Goal: Information Seeking & Learning: Compare options

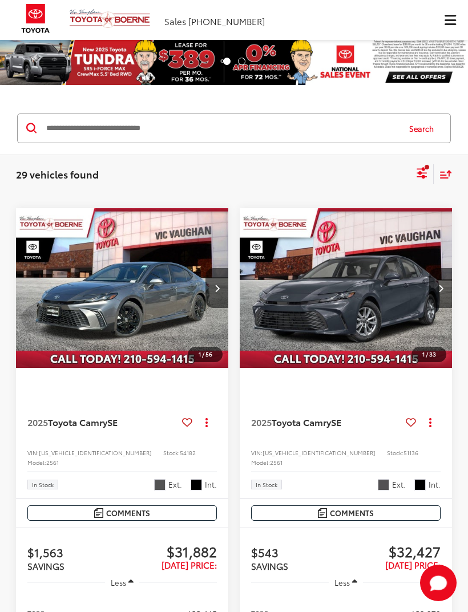
click at [30, 11] on img at bounding box center [35, 18] width 43 height 37
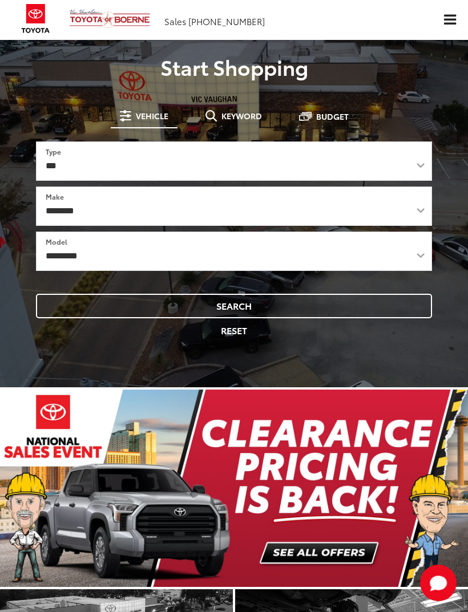
click at [448, 11] on button "Click to show site navigation" at bounding box center [449, 20] width 36 height 40
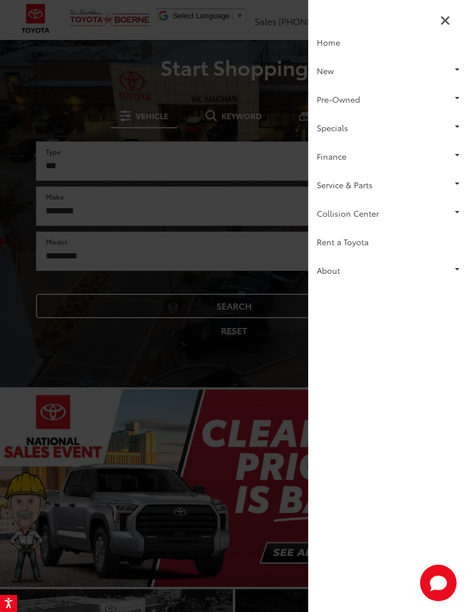
click at [452, 11] on button "Close Sidebar" at bounding box center [444, 19] width 17 height 17
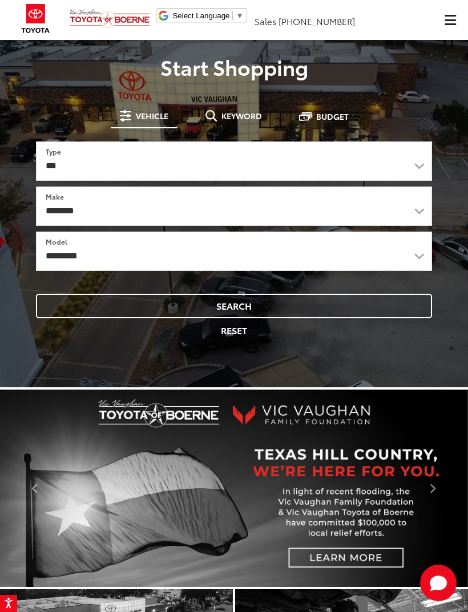
click at [449, 21] on span "Click to show site navigation" at bounding box center [449, 20] width 11 height 10
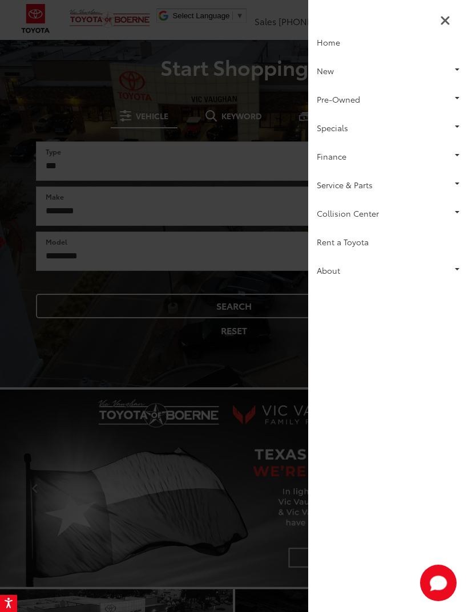
click at [330, 68] on link "New" at bounding box center [388, 70] width 160 height 29
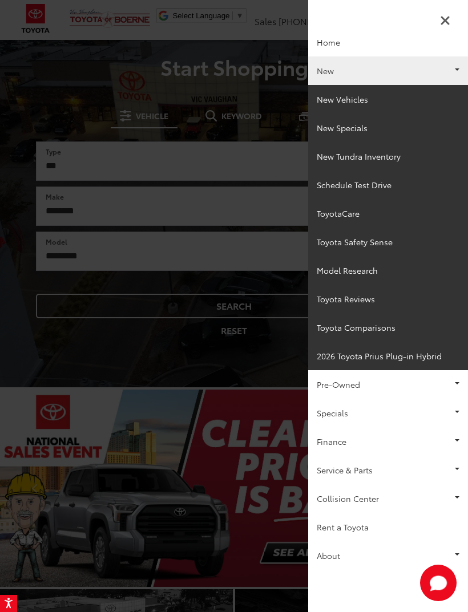
click at [367, 99] on link "New Vehicles" at bounding box center [388, 99] width 160 height 29
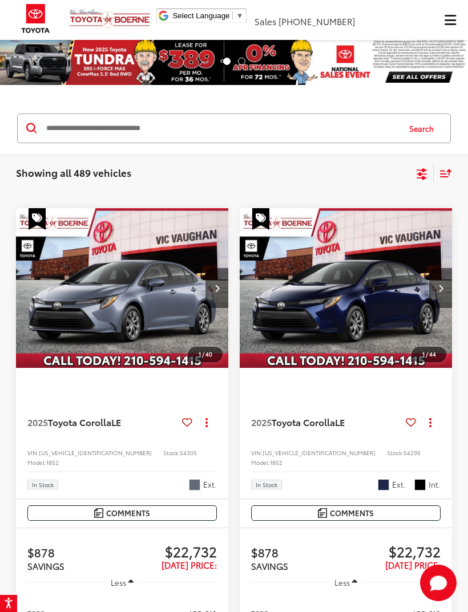
click at [445, 20] on span "Click to show site navigation" at bounding box center [449, 20] width 11 height 1
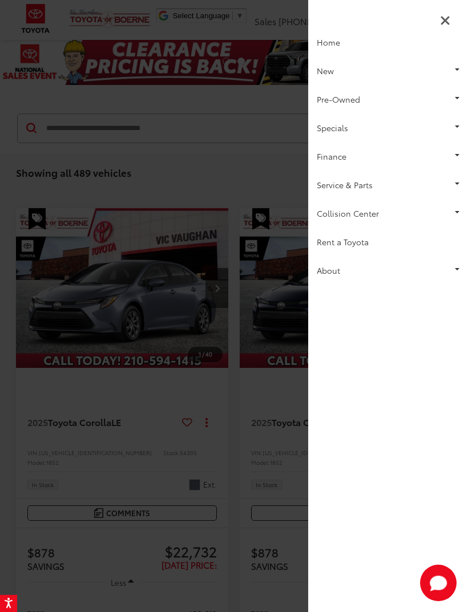
click at [448, 14] on icon "Close Sidebar" at bounding box center [445, 21] width 10 height 14
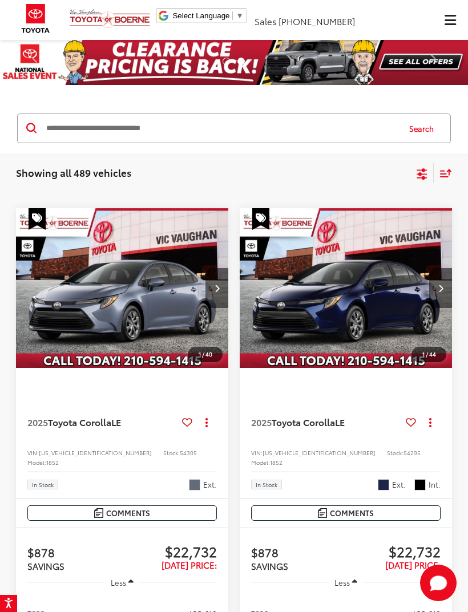
click at [422, 169] on icon "Select filters" at bounding box center [421, 172] width 10 height 7
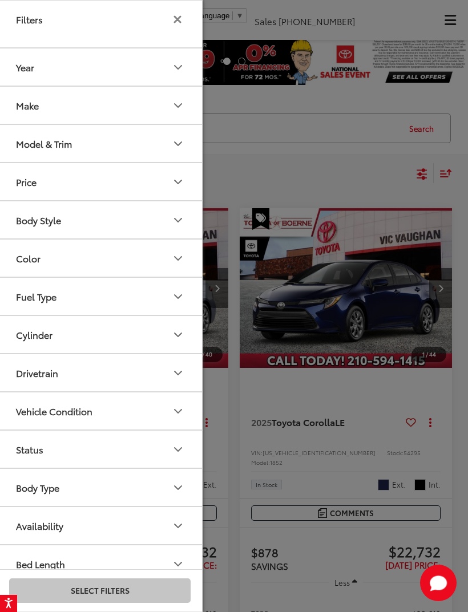
click at [186, 153] on button "Model & Trim" at bounding box center [100, 143] width 205 height 37
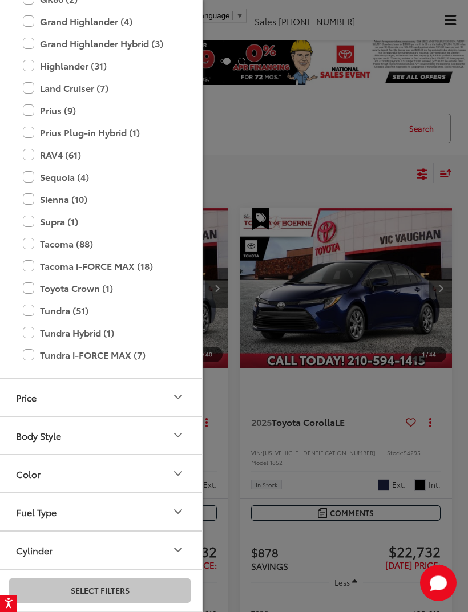
scroll to position [319, 0]
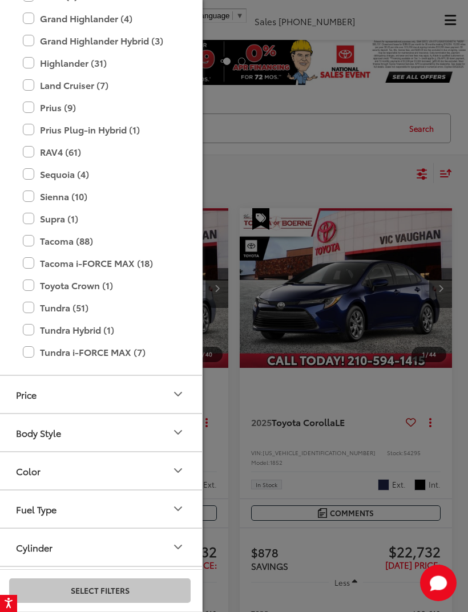
click at [30, 306] on label "Tundra (51)" at bounding box center [100, 308] width 154 height 20
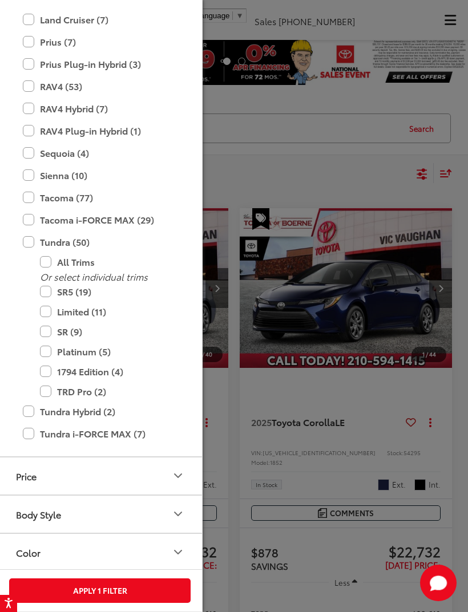
scroll to position [518, 0]
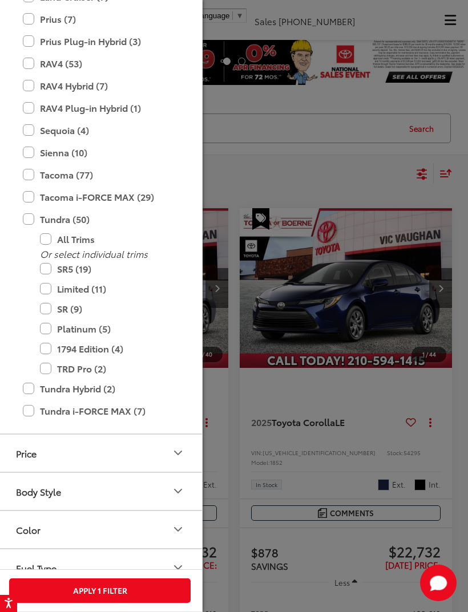
click at [31, 389] on label "Tundra Hybrid (2)" at bounding box center [100, 389] width 154 height 20
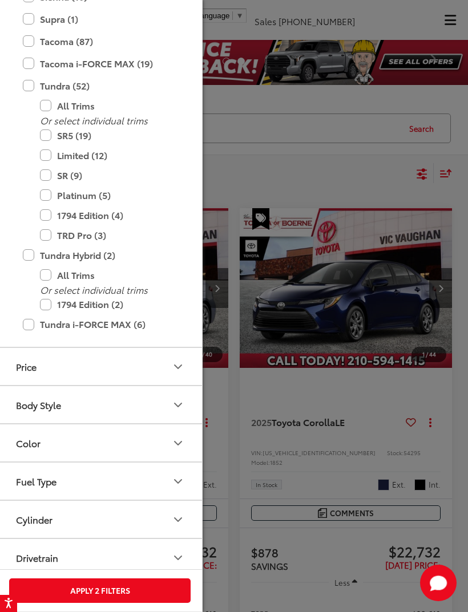
click at [35, 330] on label "Tundra i-FORCE MAX (6)" at bounding box center [100, 324] width 154 height 20
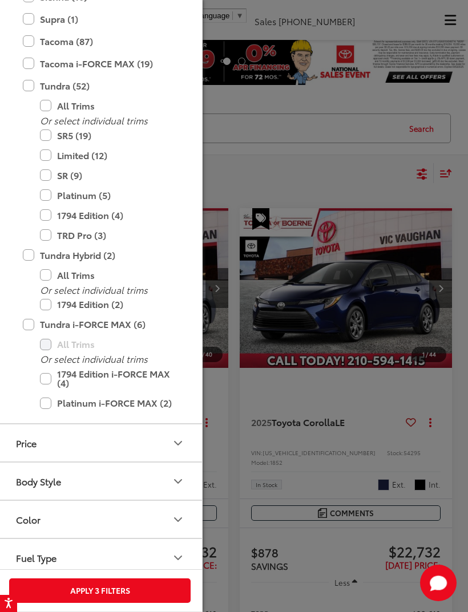
click at [96, 591] on button "Apply 3 Filters" at bounding box center [99, 590] width 181 height 25
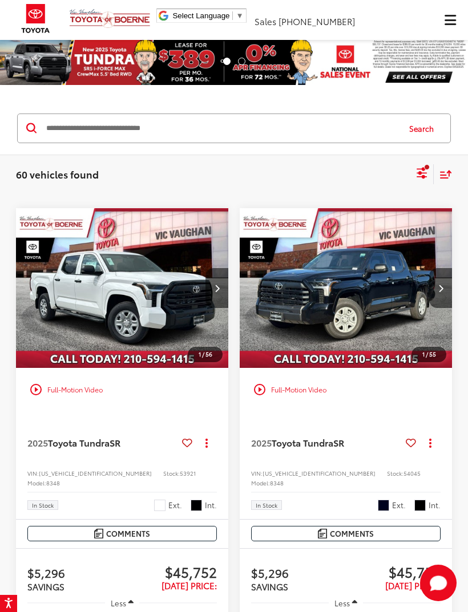
click at [416, 173] on icon "Select filters" at bounding box center [421, 173] width 14 height 14
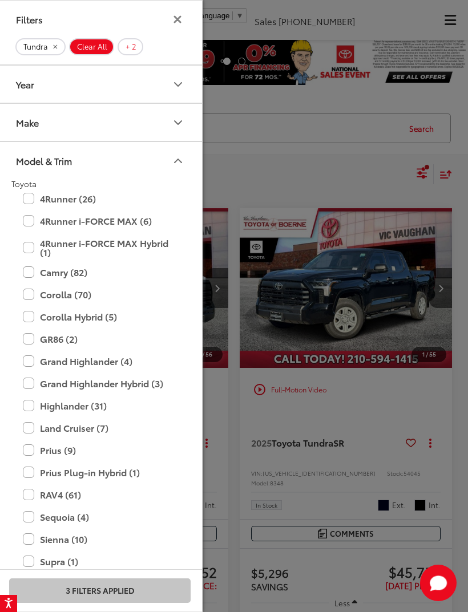
click at [55, 69] on button "Year" at bounding box center [100, 84] width 205 height 37
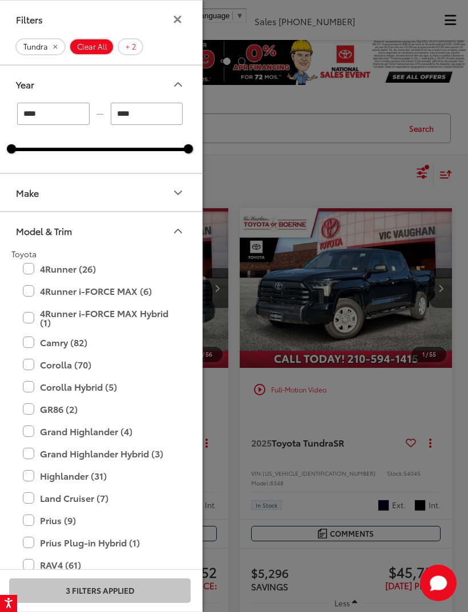
click at [54, 115] on input "****" at bounding box center [53, 114] width 72 height 22
type input "****"
click at [404, 305] on div at bounding box center [234, 306] width 468 height 612
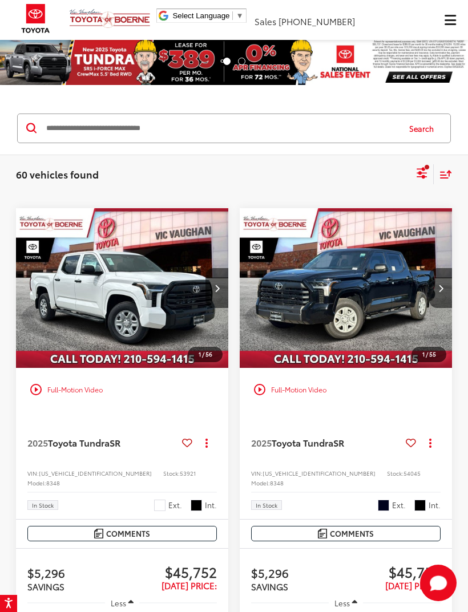
click at [416, 175] on icon "Select filters" at bounding box center [421, 173] width 14 height 14
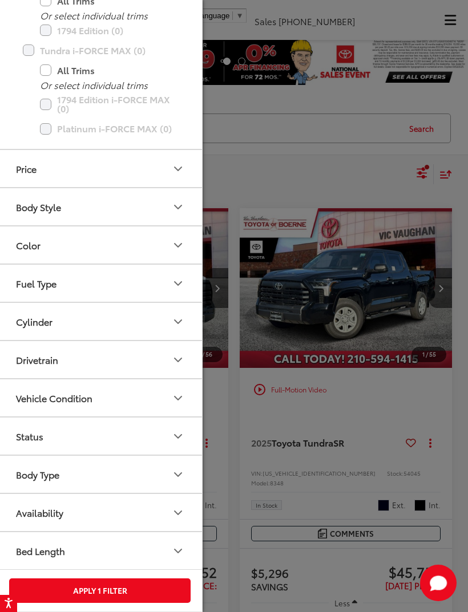
scroll to position [731, 0]
click at [89, 594] on button "Apply 1 Filter" at bounding box center [99, 590] width 181 height 25
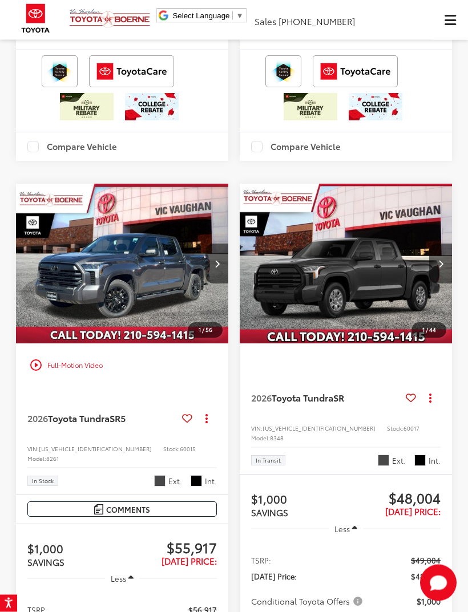
scroll to position [712, 0]
